Goal: Transaction & Acquisition: Subscribe to service/newsletter

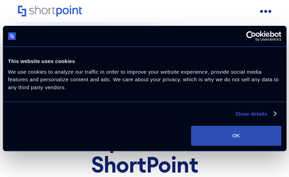
click at [236, 136] on button "OK" at bounding box center [236, 136] width 90 height 20
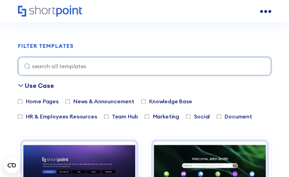
scroll to position [172, 0]
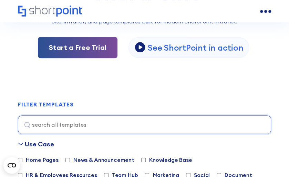
click at [91, 47] on link "Start a Free Trial" at bounding box center [78, 47] width 80 height 21
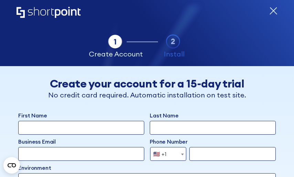
click at [270, 9] on icon "form" at bounding box center [274, 11] width 8 height 8
